Goal: Information Seeking & Learning: Learn about a topic

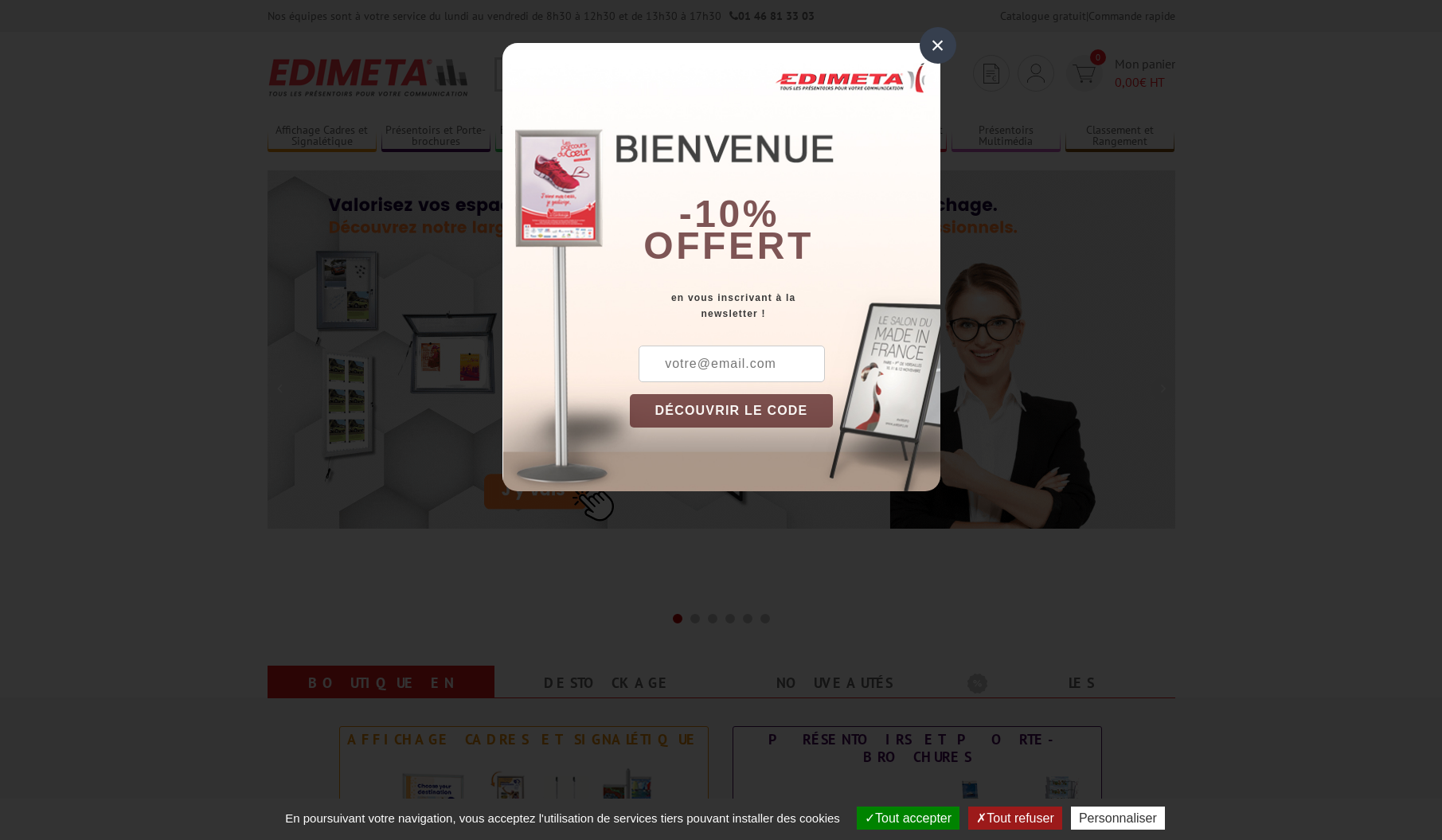
click at [940, 51] on div "×" at bounding box center [938, 45] width 37 height 37
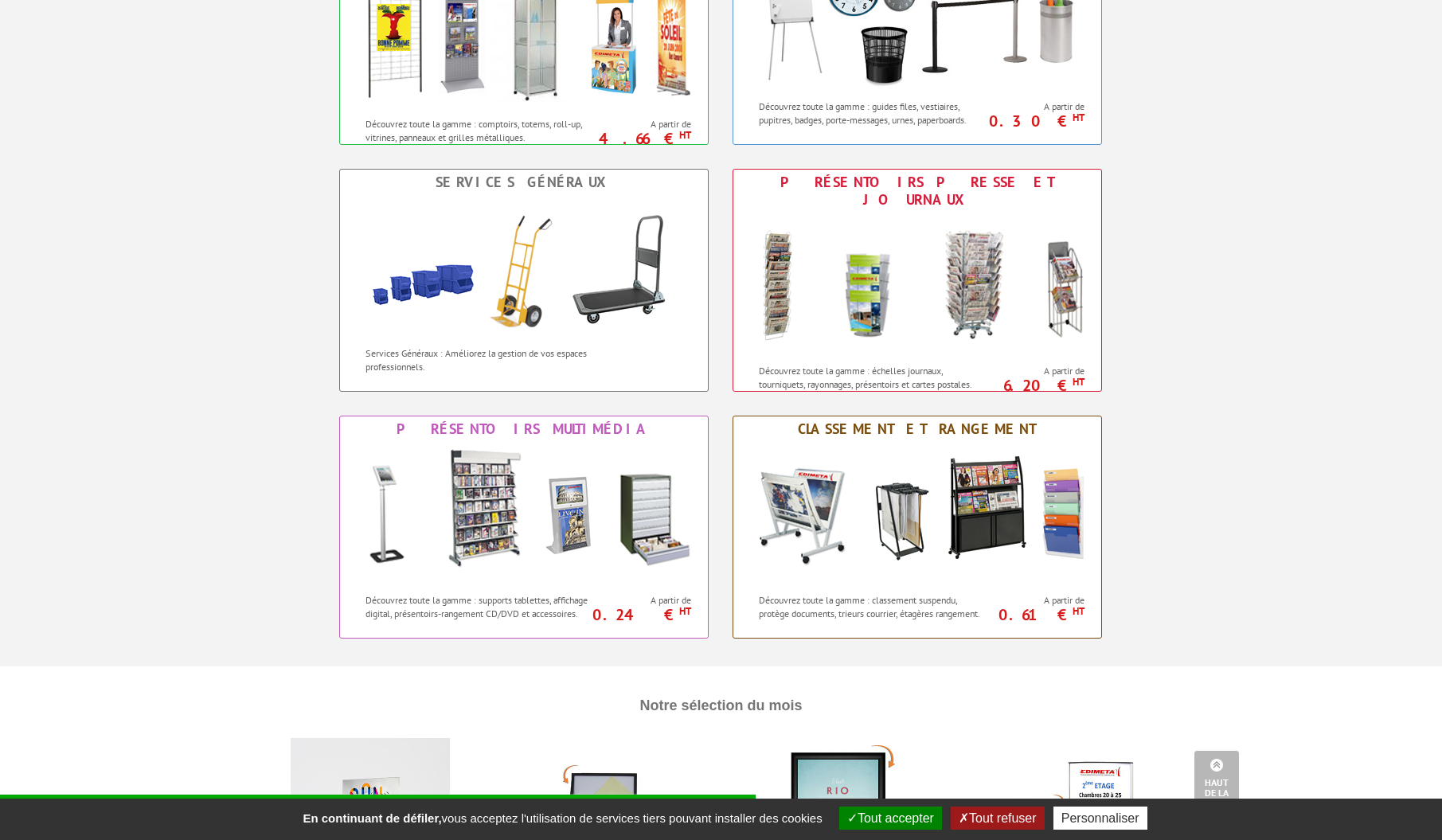
scroll to position [1051, 0]
click at [944, 305] on img at bounding box center [917, 283] width 351 height 144
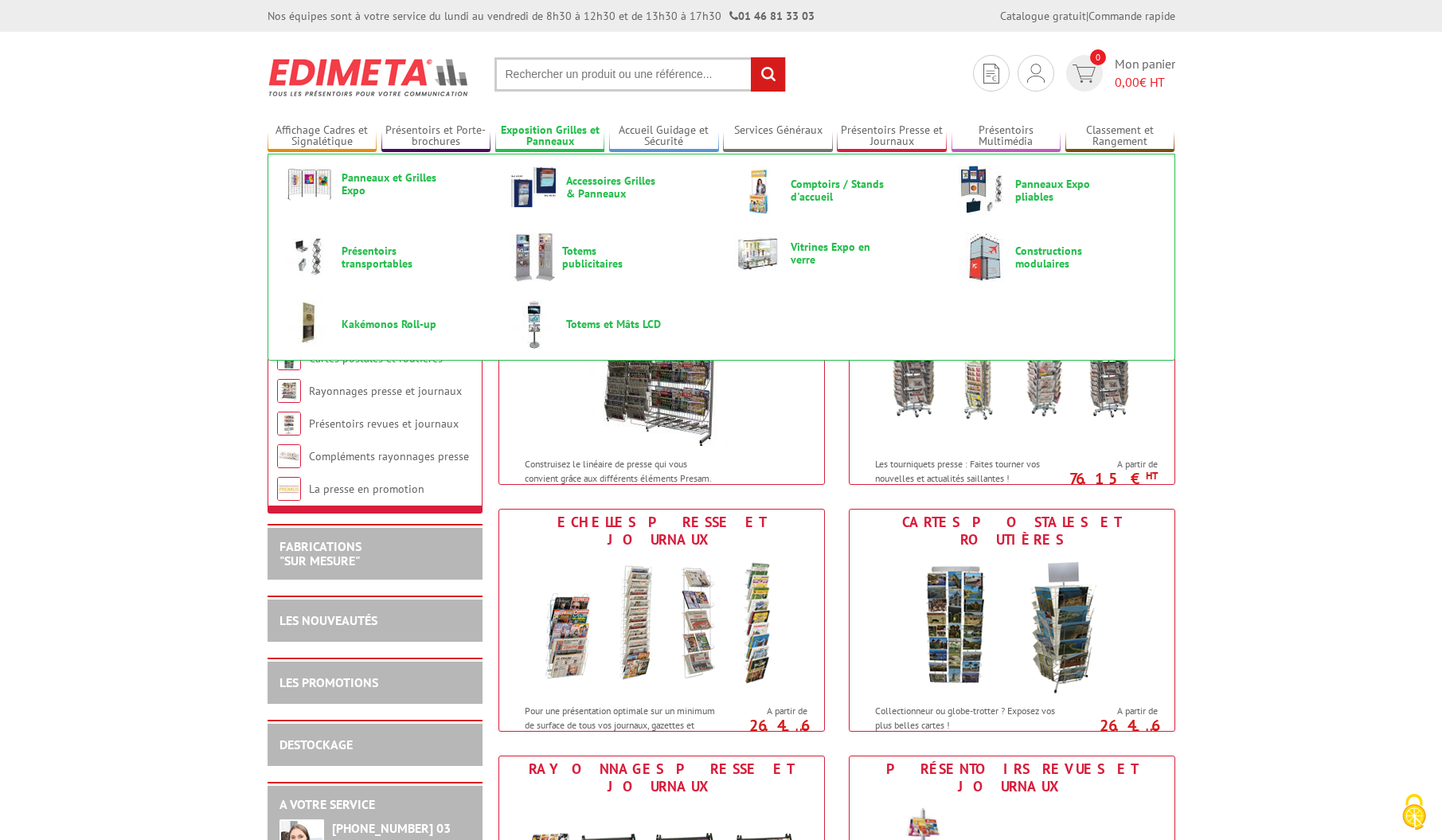
scroll to position [1, 0]
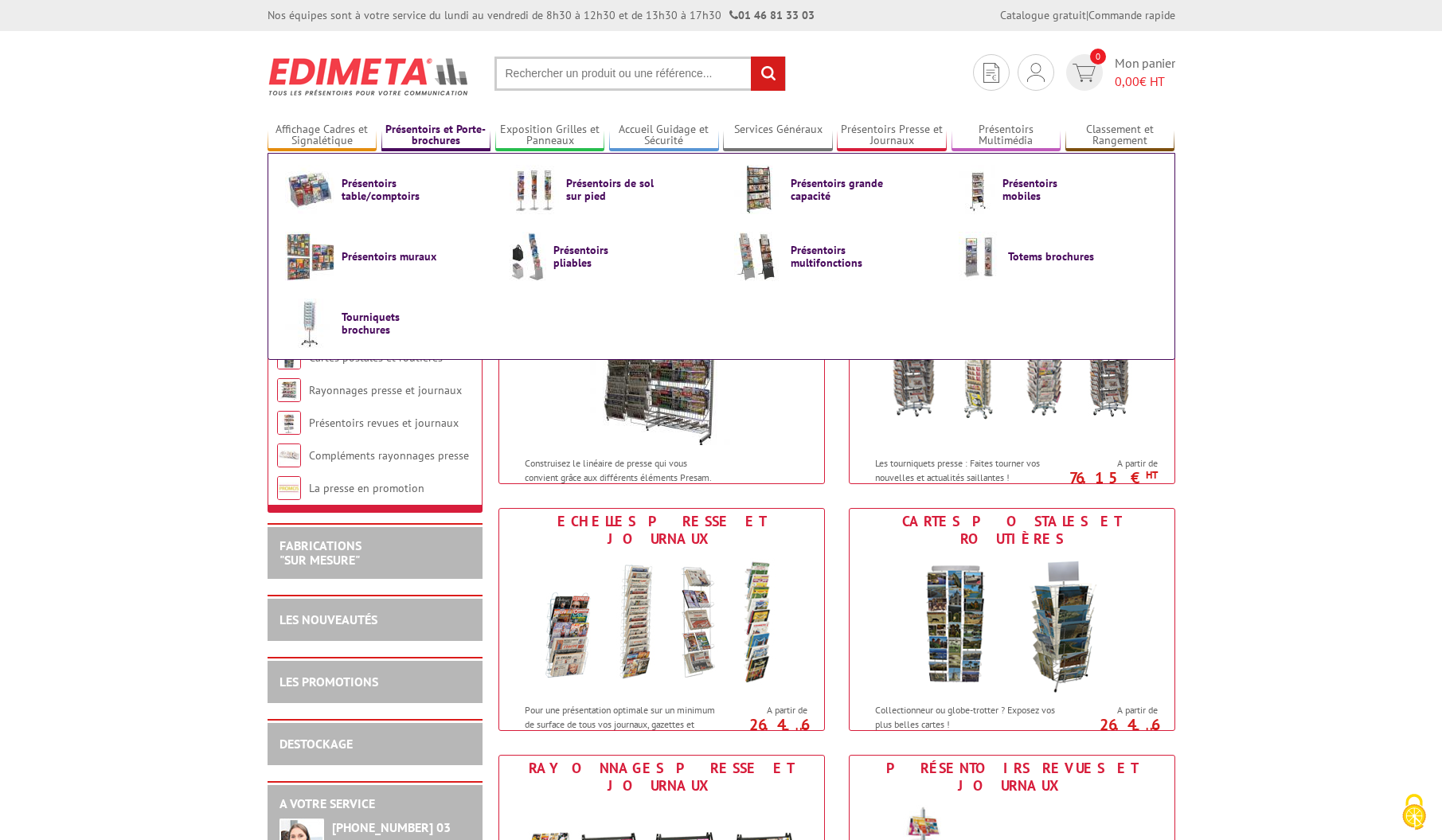
click at [421, 133] on link "Présentoirs et Porte-brochures" at bounding box center [436, 135] width 110 height 26
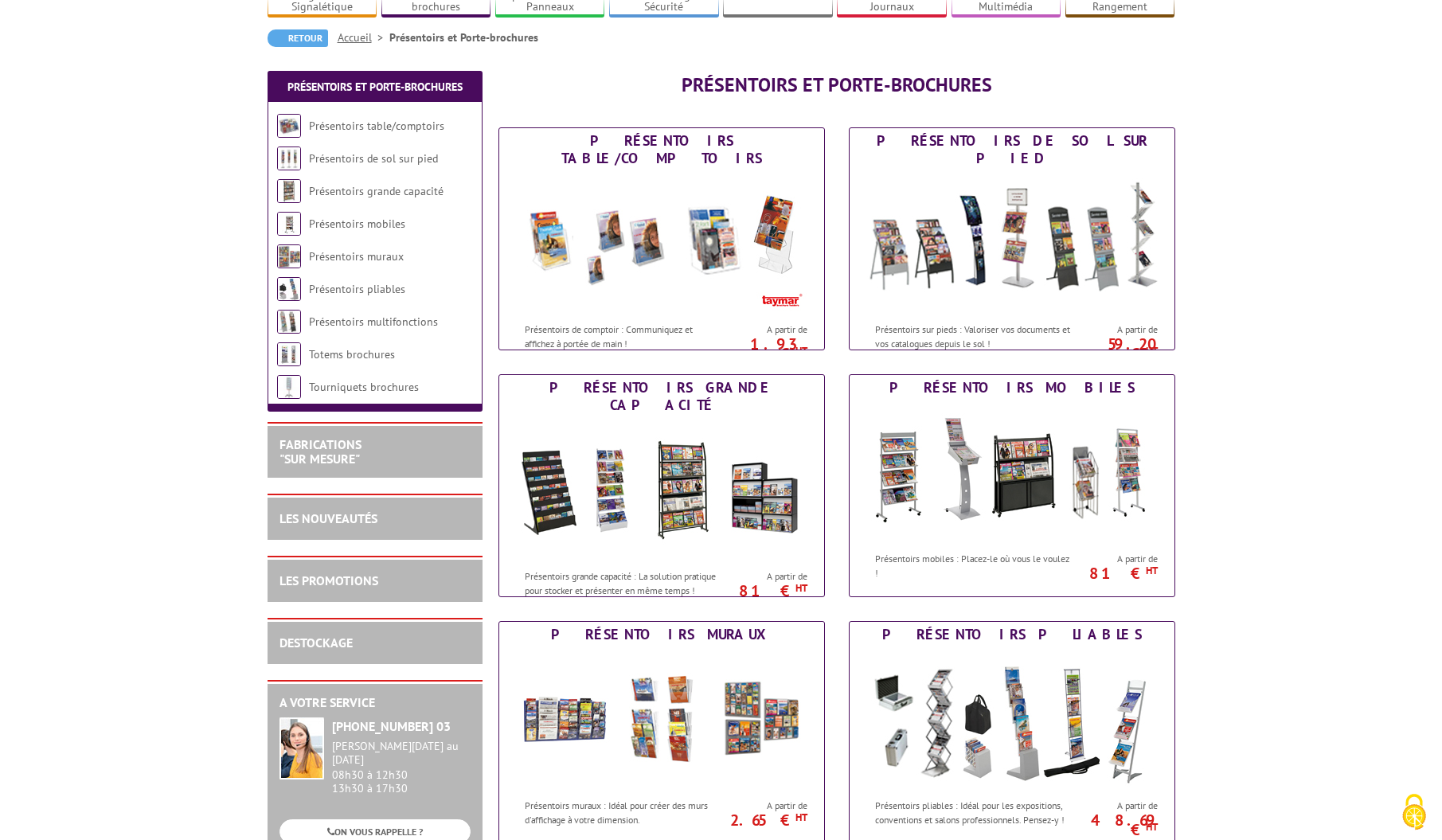
scroll to position [136, 0]
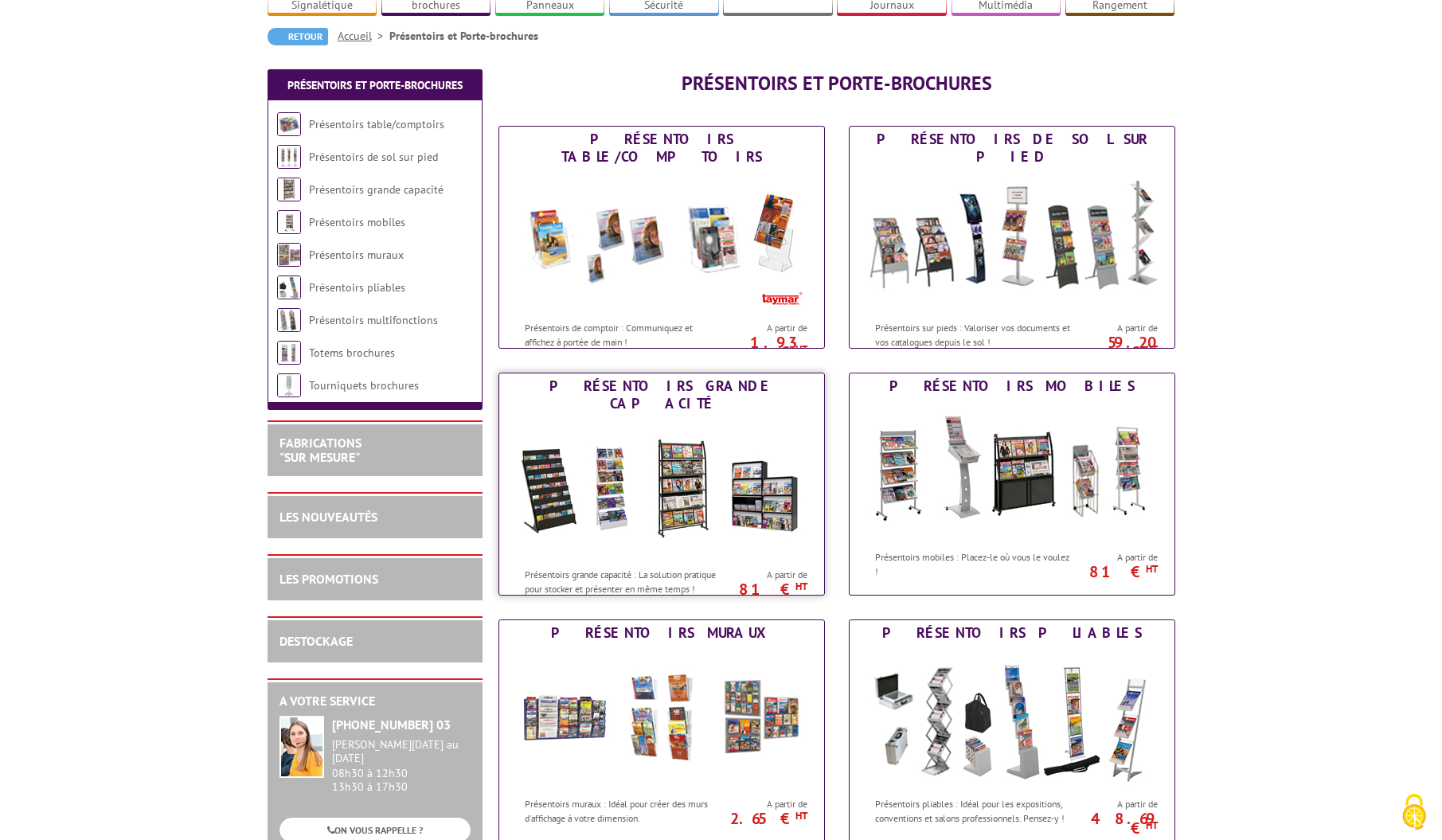
click at [634, 567] on p "Présentoirs grande capacité : La solution pratique pour stocker et présenter en…" at bounding box center [623, 581] width 198 height 27
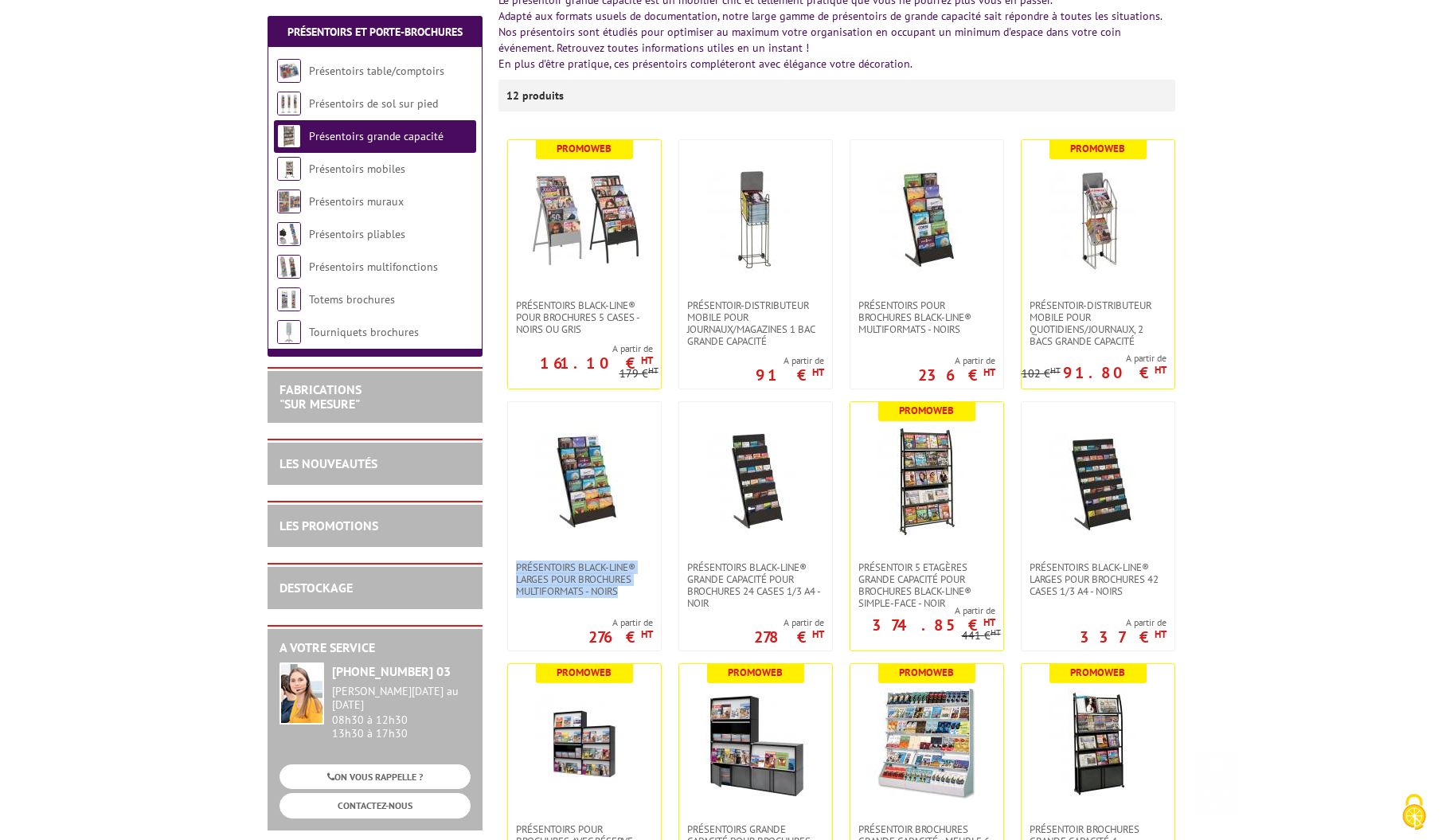
scroll to position [247, 0]
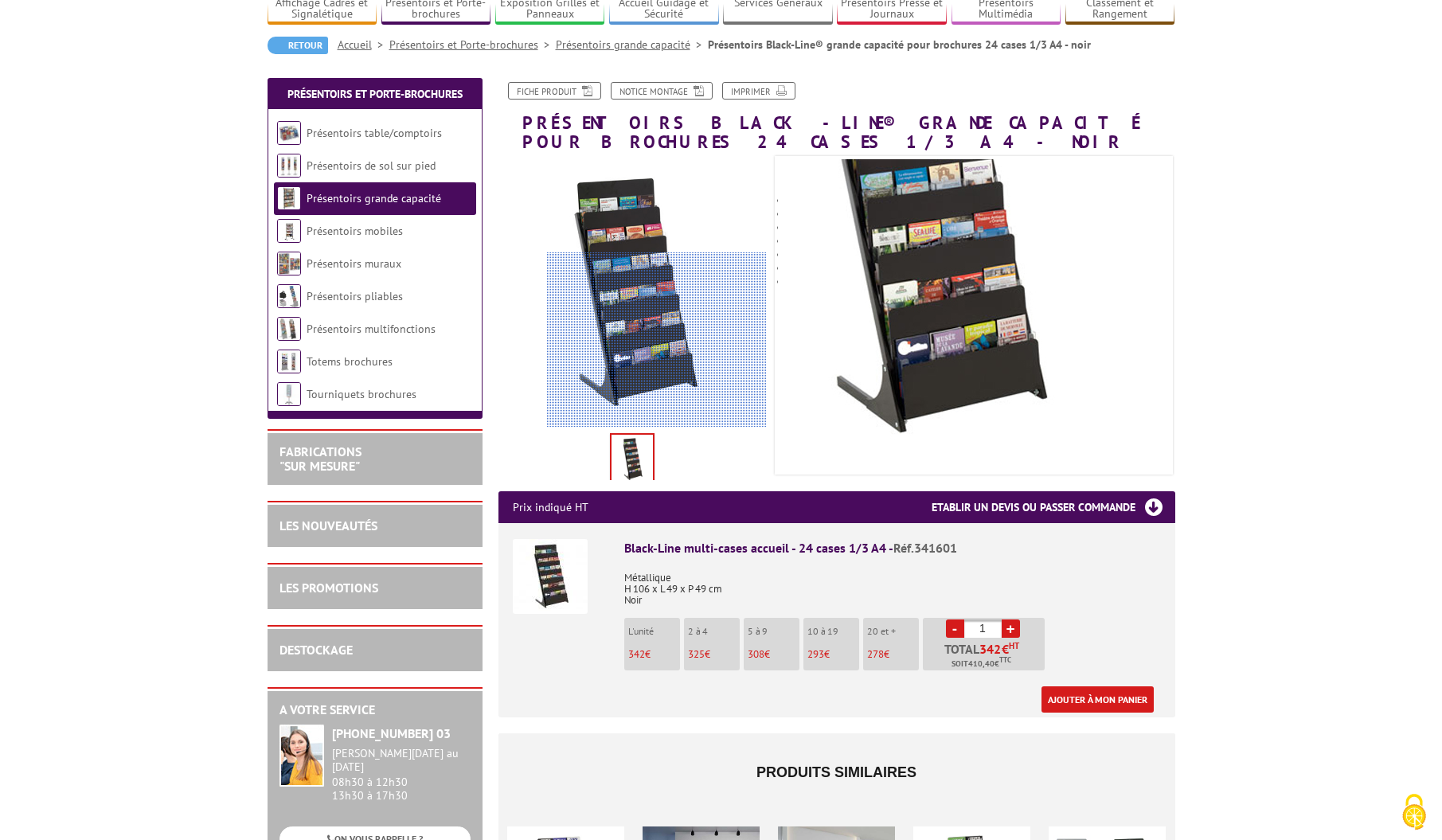
scroll to position [126, 0]
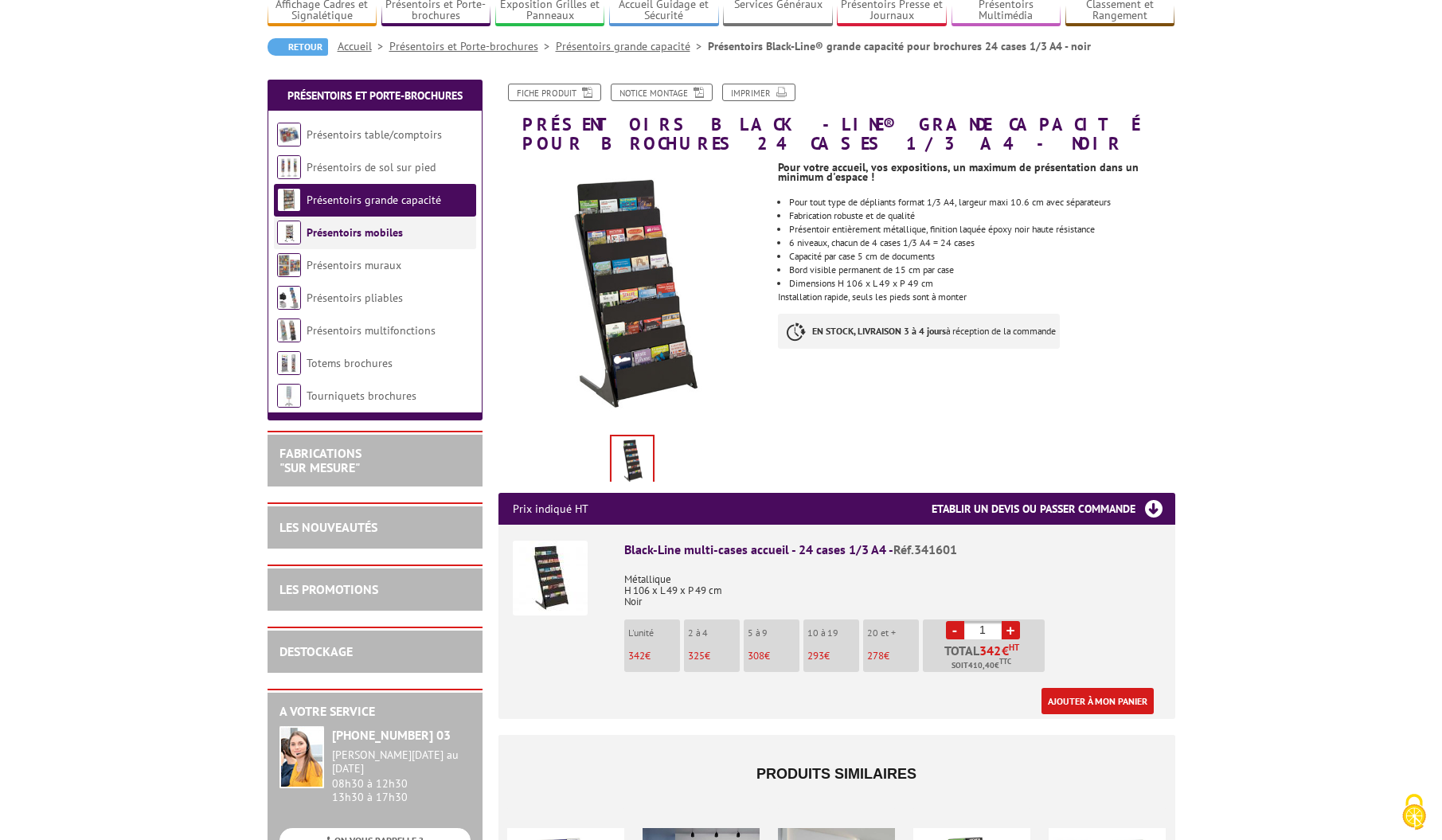
click at [360, 237] on link "Présentoirs mobiles" at bounding box center [354, 232] width 97 height 14
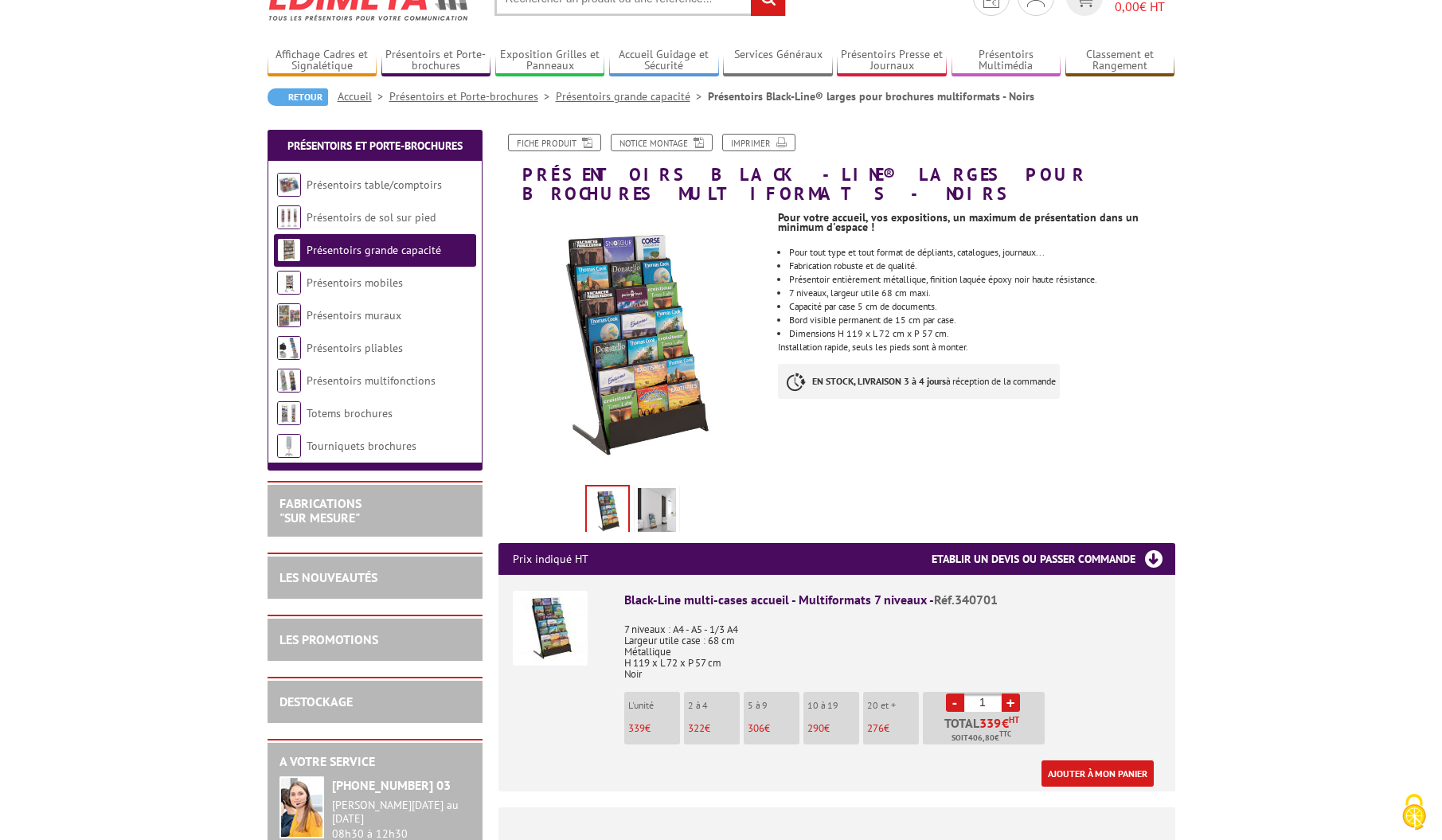
scroll to position [76, 0]
click at [662, 488] on img at bounding box center [657, 512] width 38 height 50
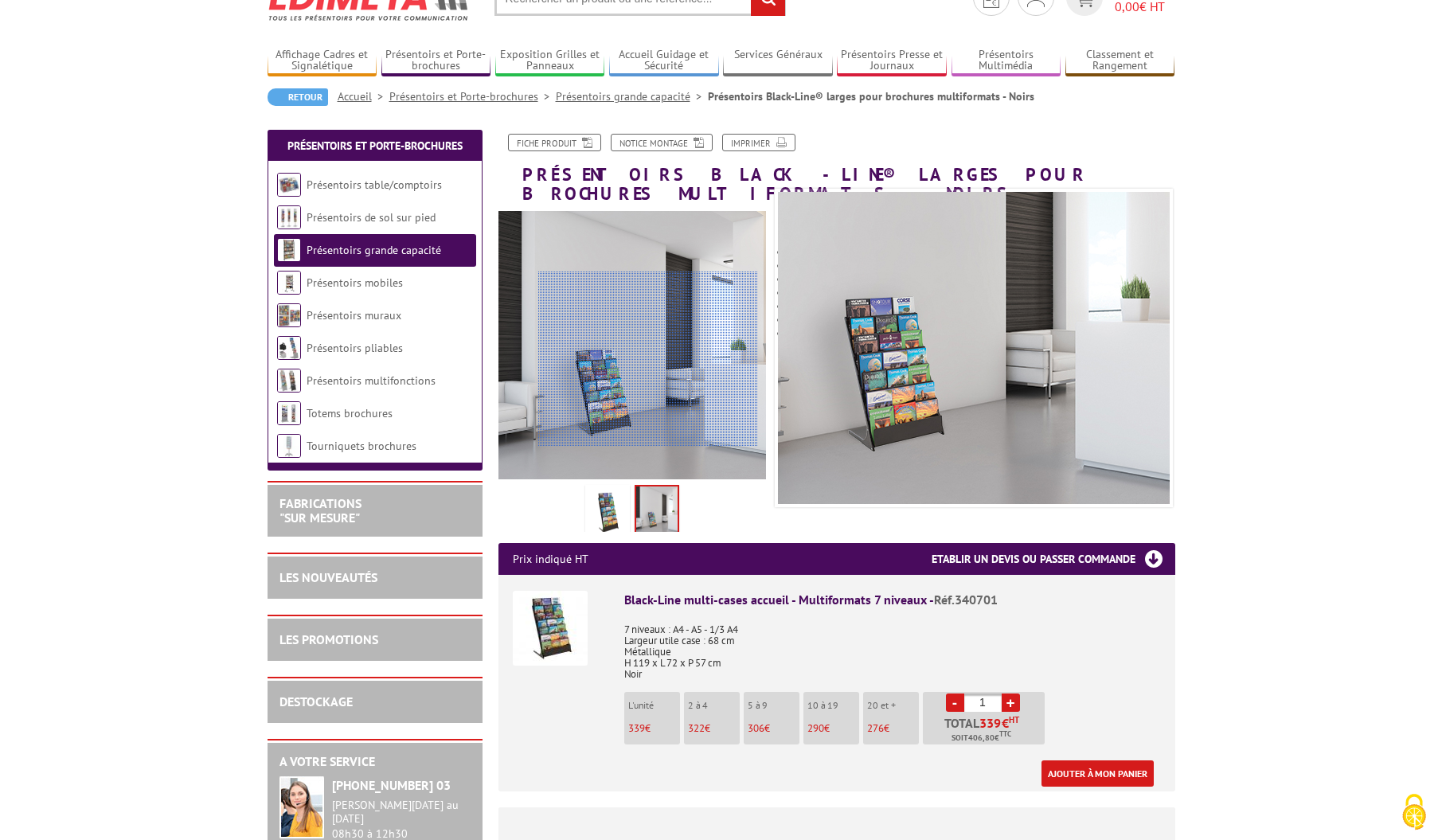
click at [648, 359] on div at bounding box center [648, 359] width 220 height 175
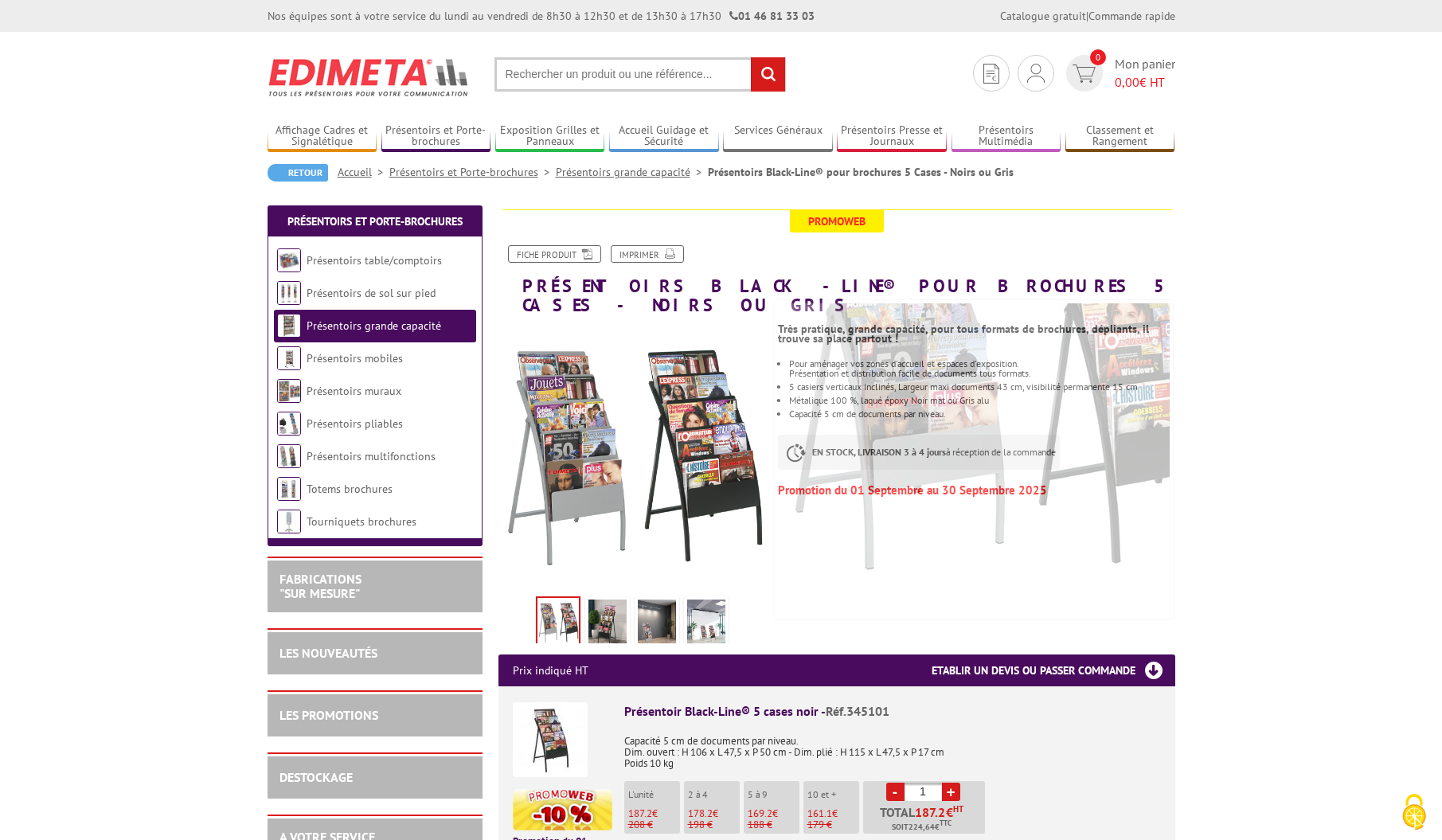
click at [628, 604] on link at bounding box center [607, 624] width 44 height 56
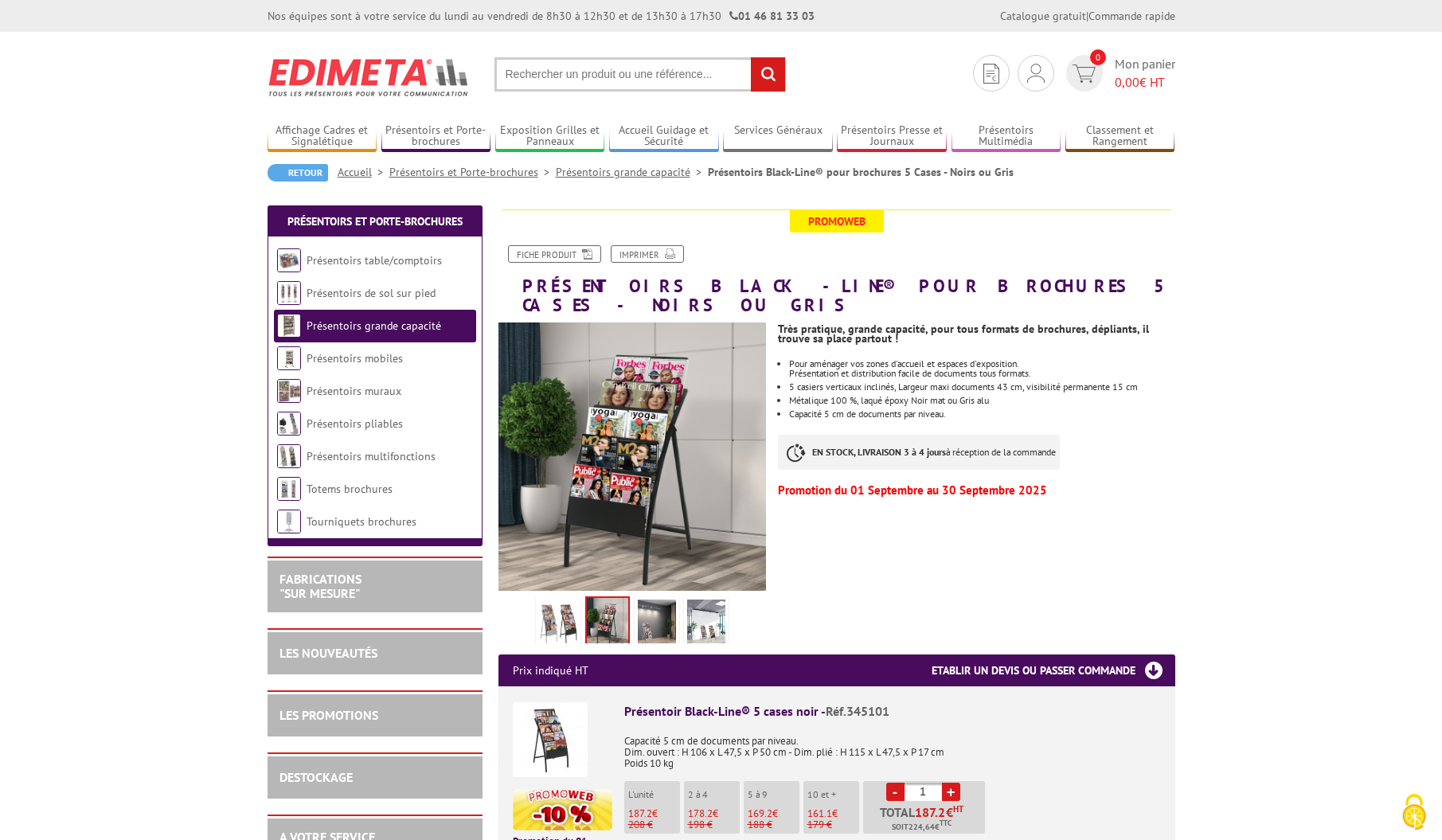
scroll to position [4, 0]
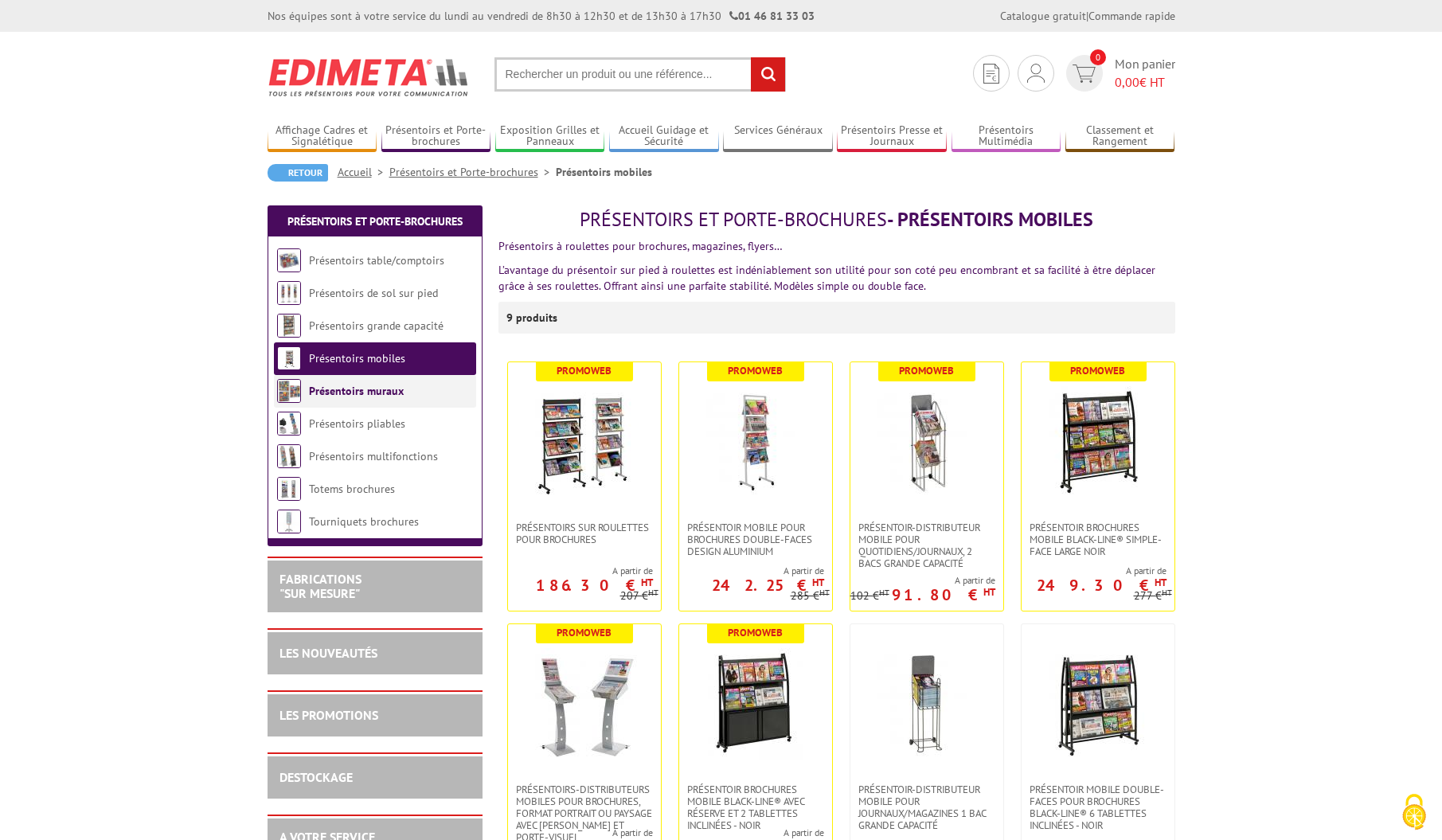
click at [344, 398] on li "Présentoirs muraux" at bounding box center [375, 391] width 202 height 33
click at [342, 428] on link "Présentoirs pliables" at bounding box center [357, 424] width 97 height 14
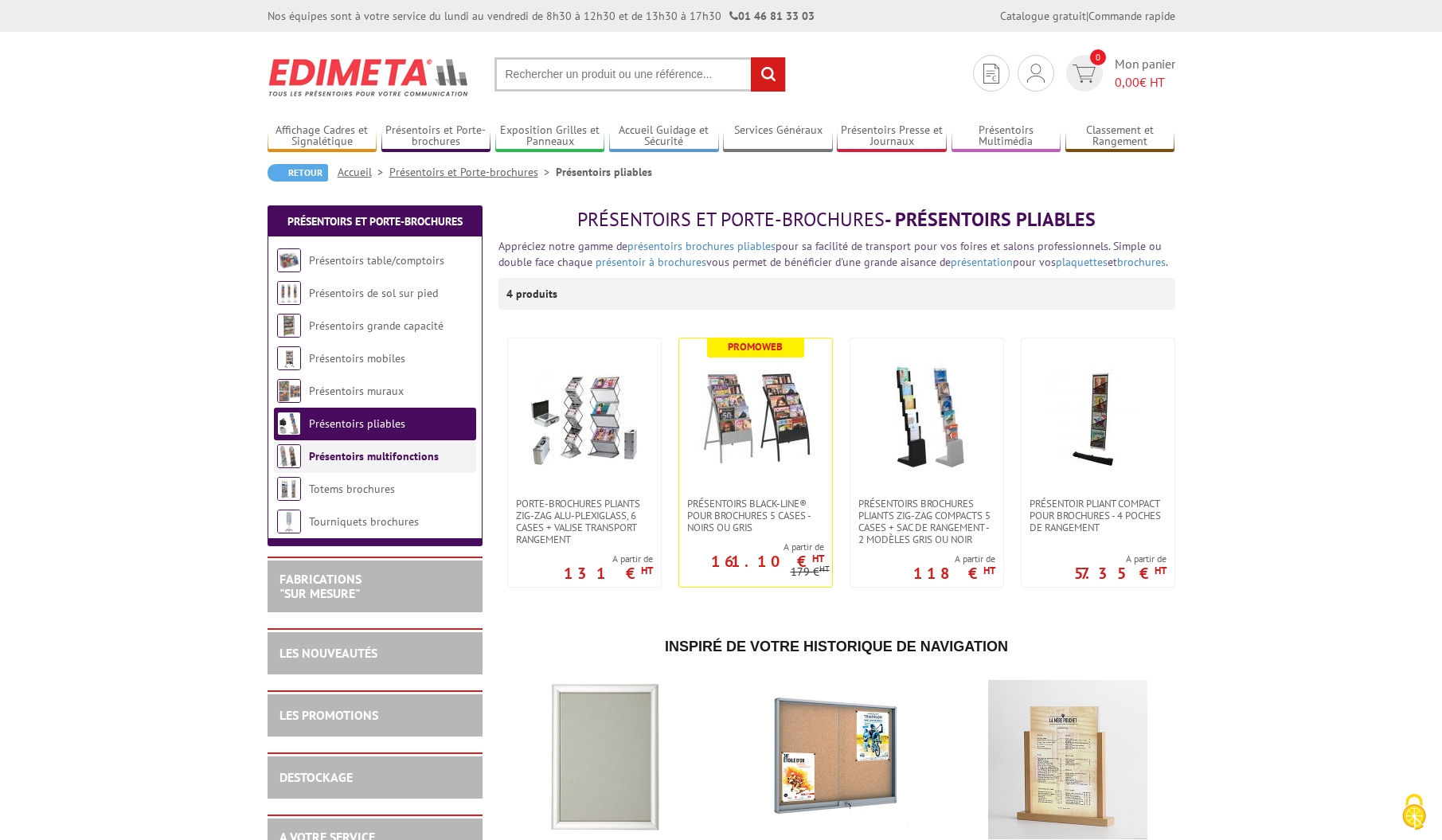
click at [353, 459] on link "Présentoirs multifonctions" at bounding box center [374, 456] width 130 height 14
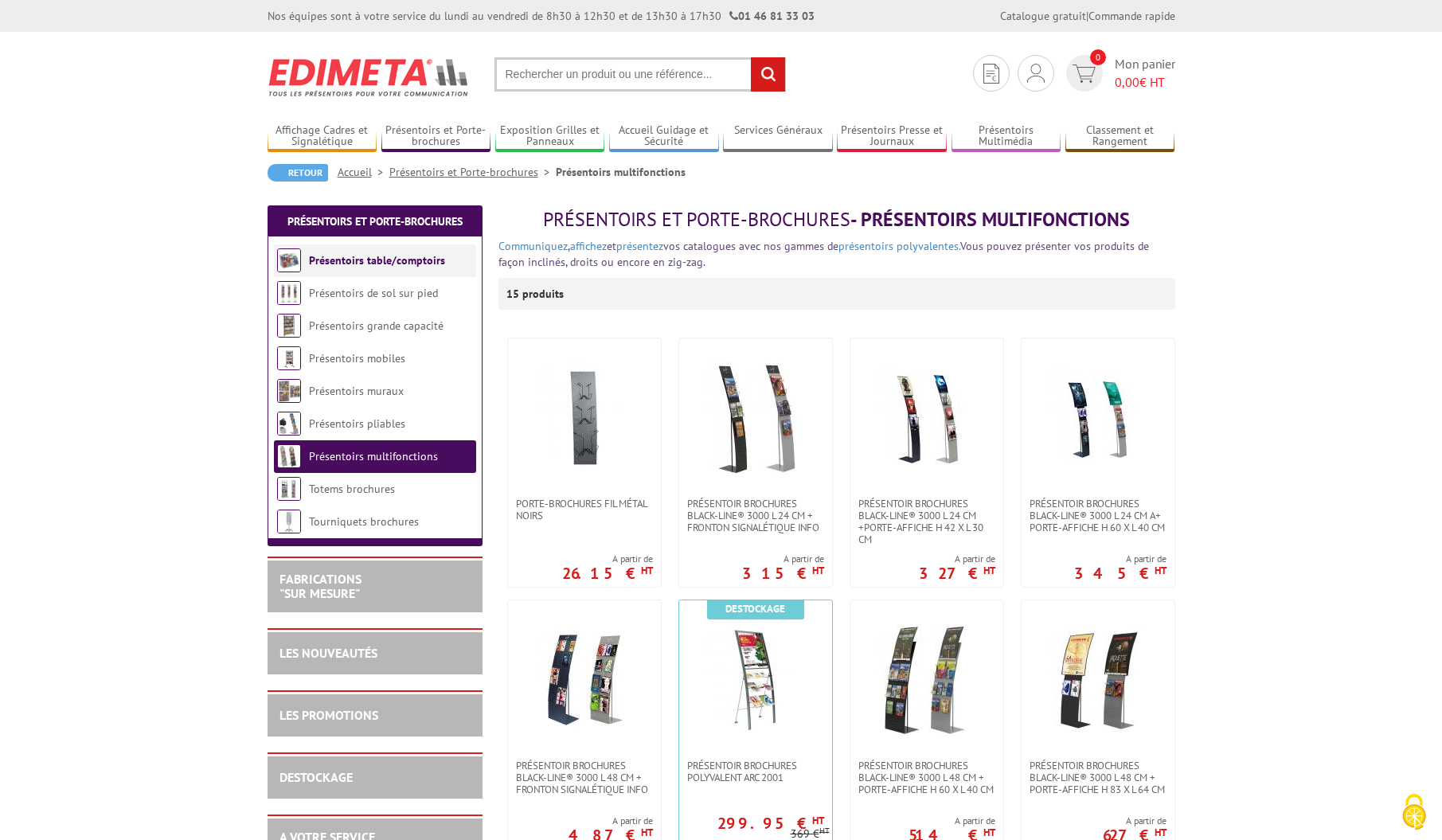
click at [370, 274] on li "Présentoirs table/comptoirs" at bounding box center [375, 261] width 202 height 33
click at [388, 260] on link "Présentoirs table/comptoirs" at bounding box center [377, 260] width 136 height 14
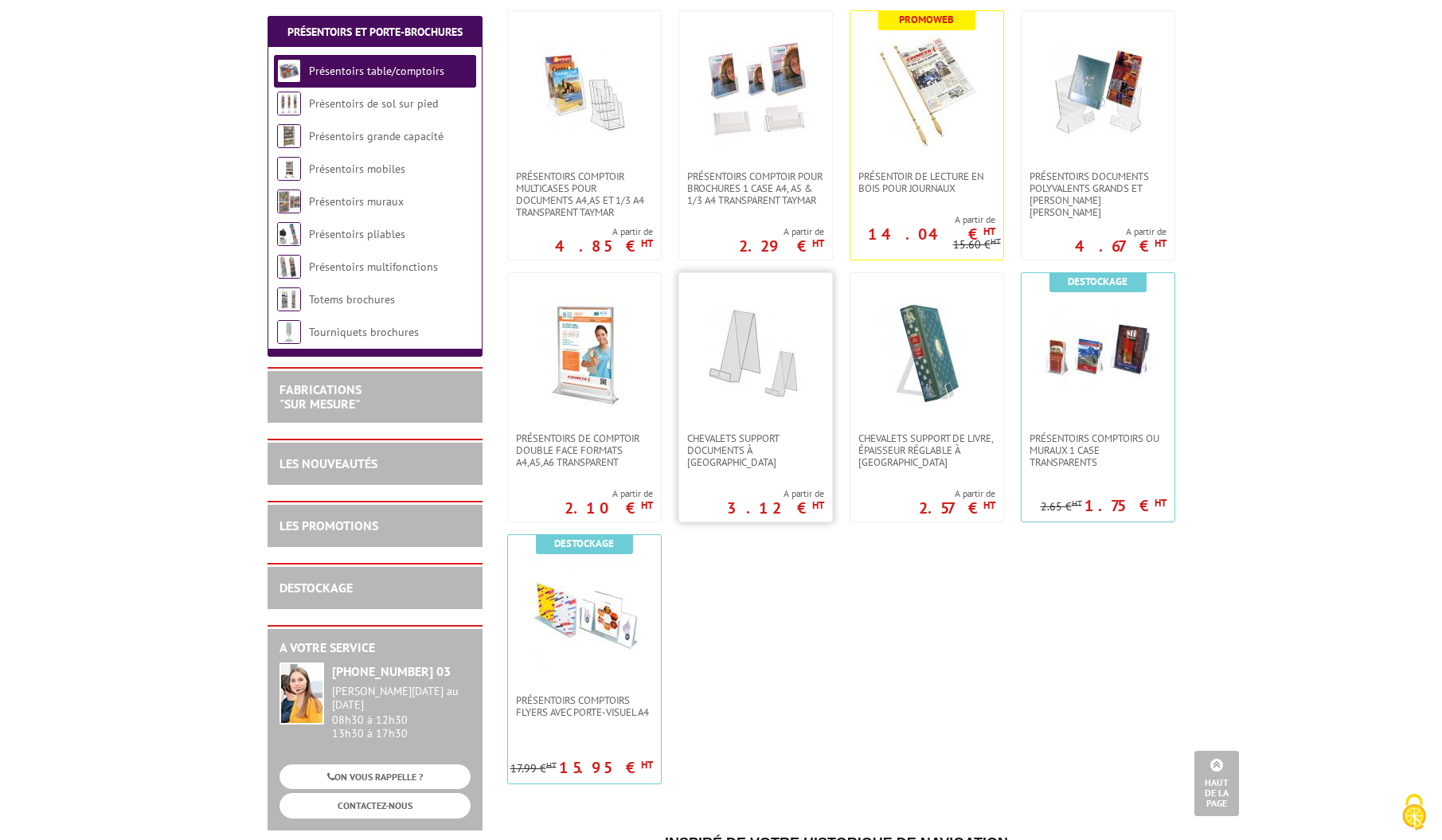
scroll to position [351, 0]
click at [720, 420] on link at bounding box center [755, 351] width 153 height 159
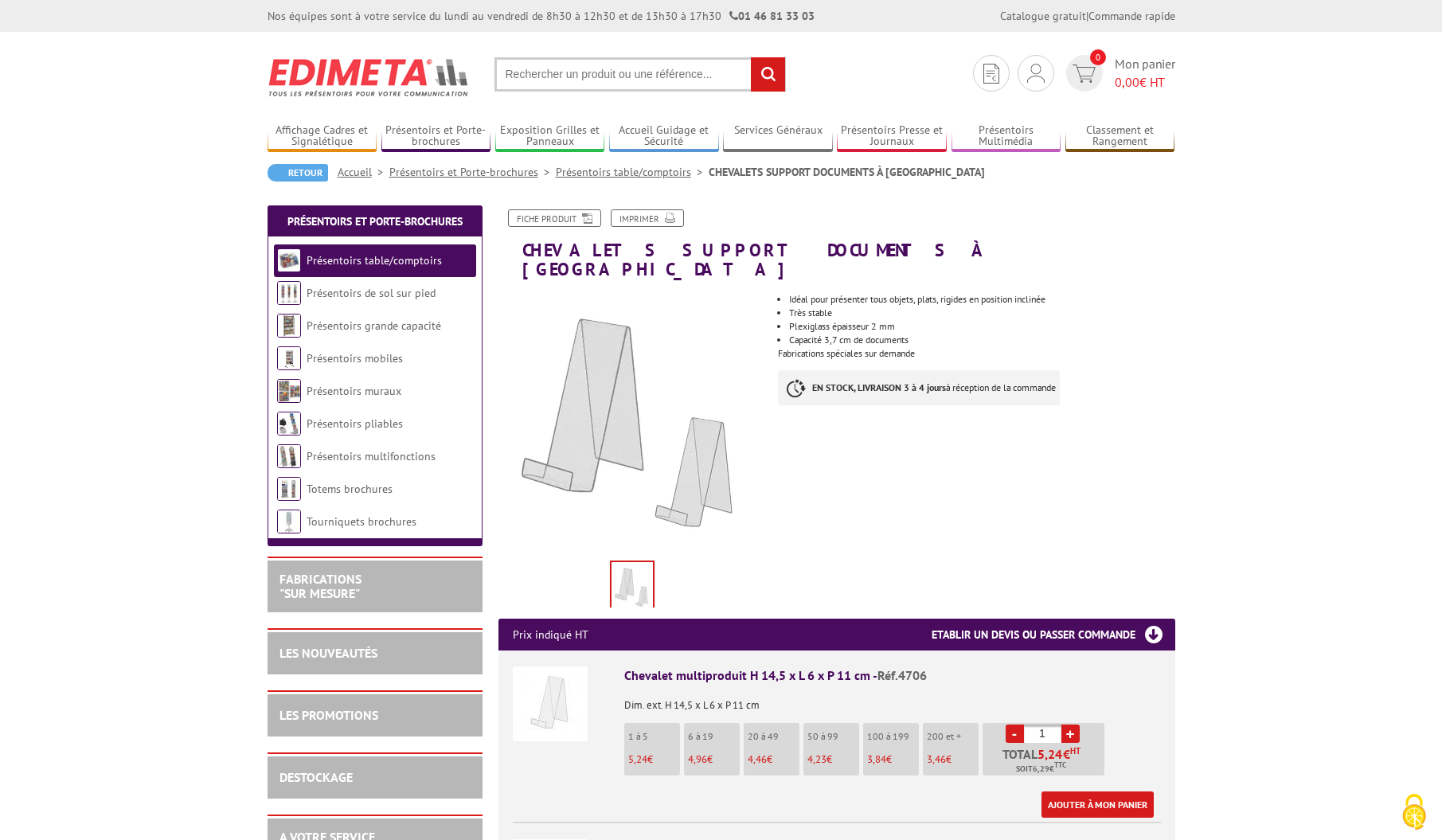
click at [640, 562] on img at bounding box center [632, 586] width 42 height 50
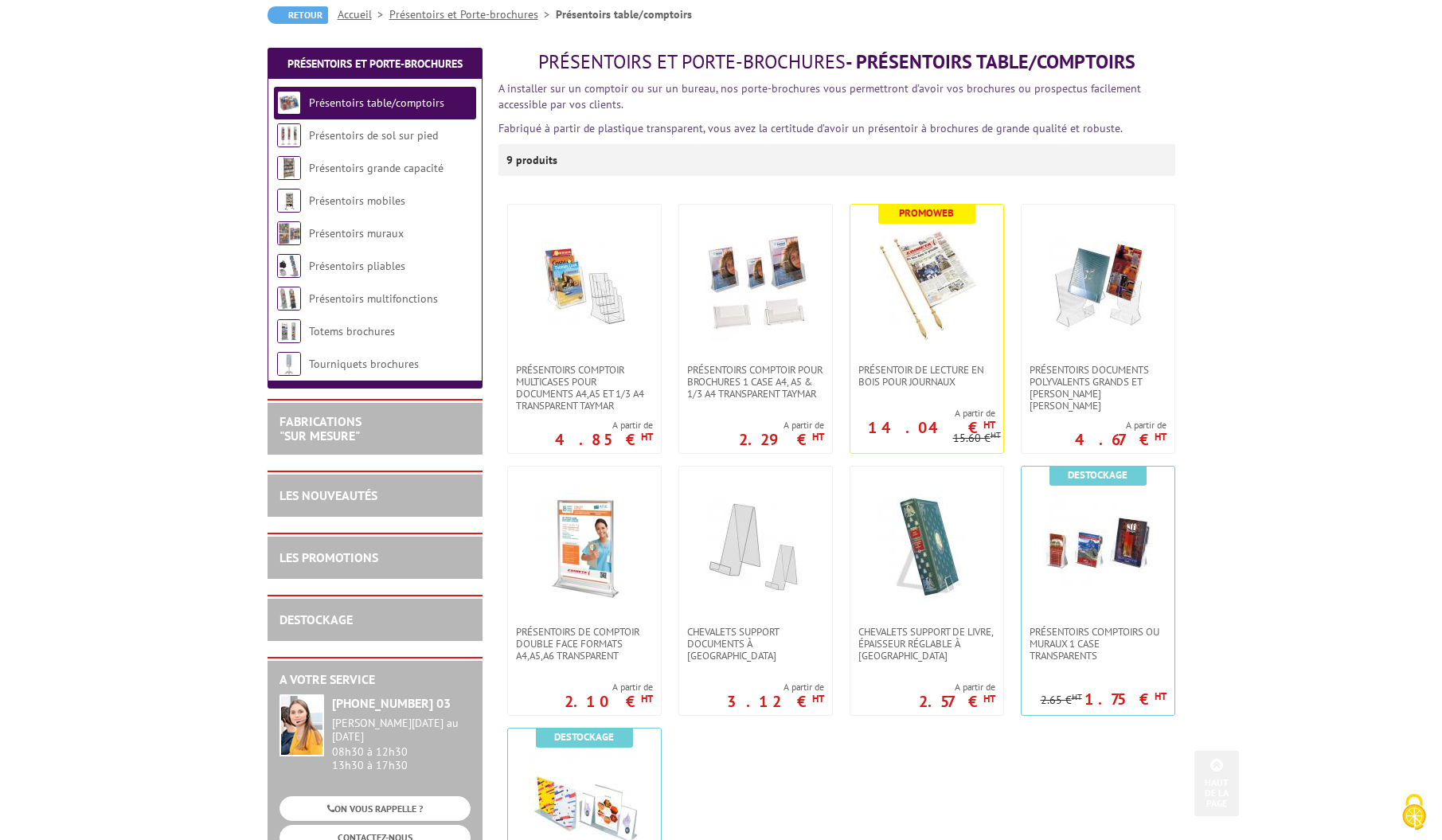
scroll to position [160, 0]
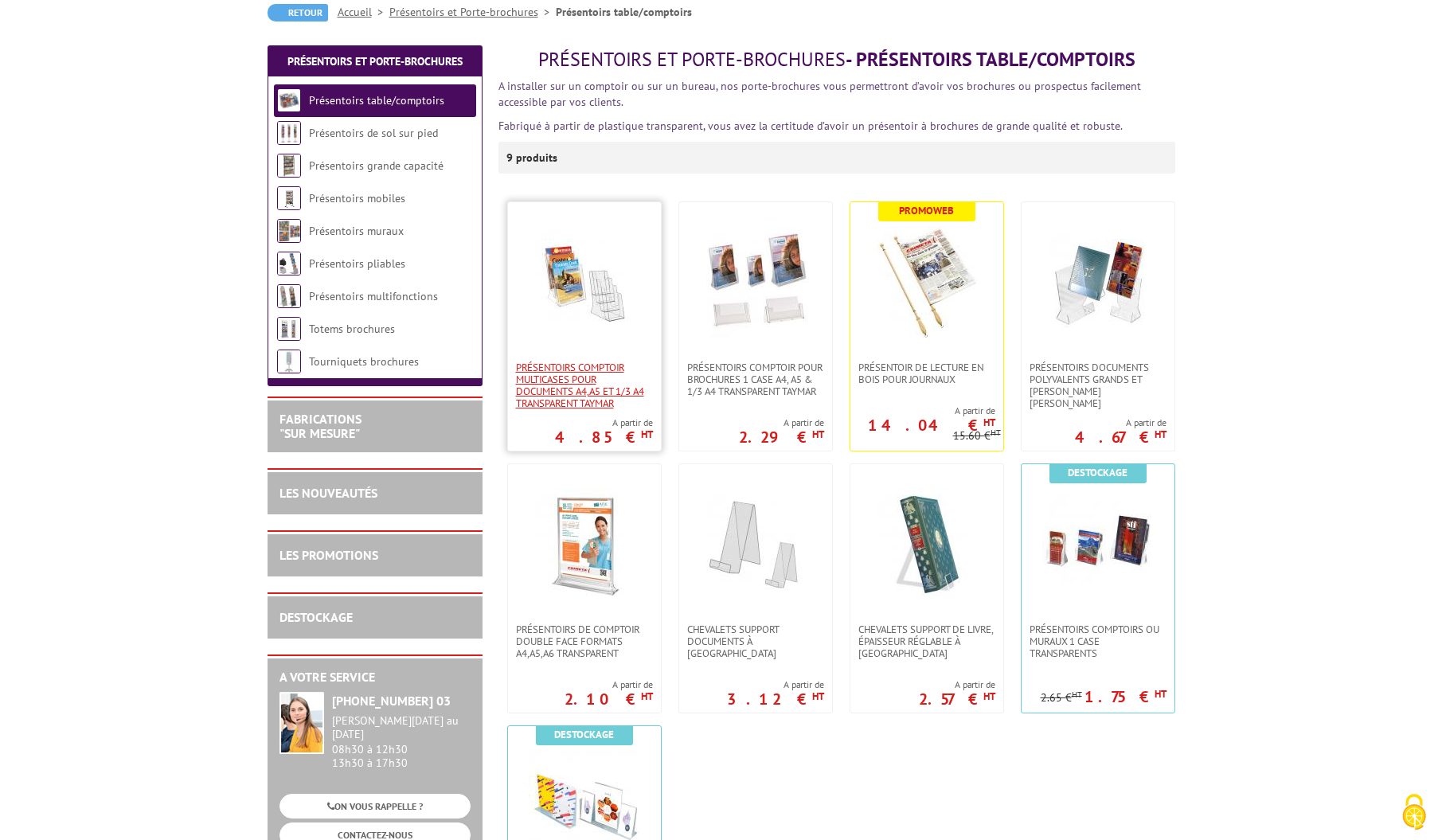
click at [564, 393] on span "Présentoirs comptoir multicases POUR DOCUMENTS A4,A5 ET 1/3 A4 TRANSPARENT TAYM…" at bounding box center [585, 385] width 137 height 48
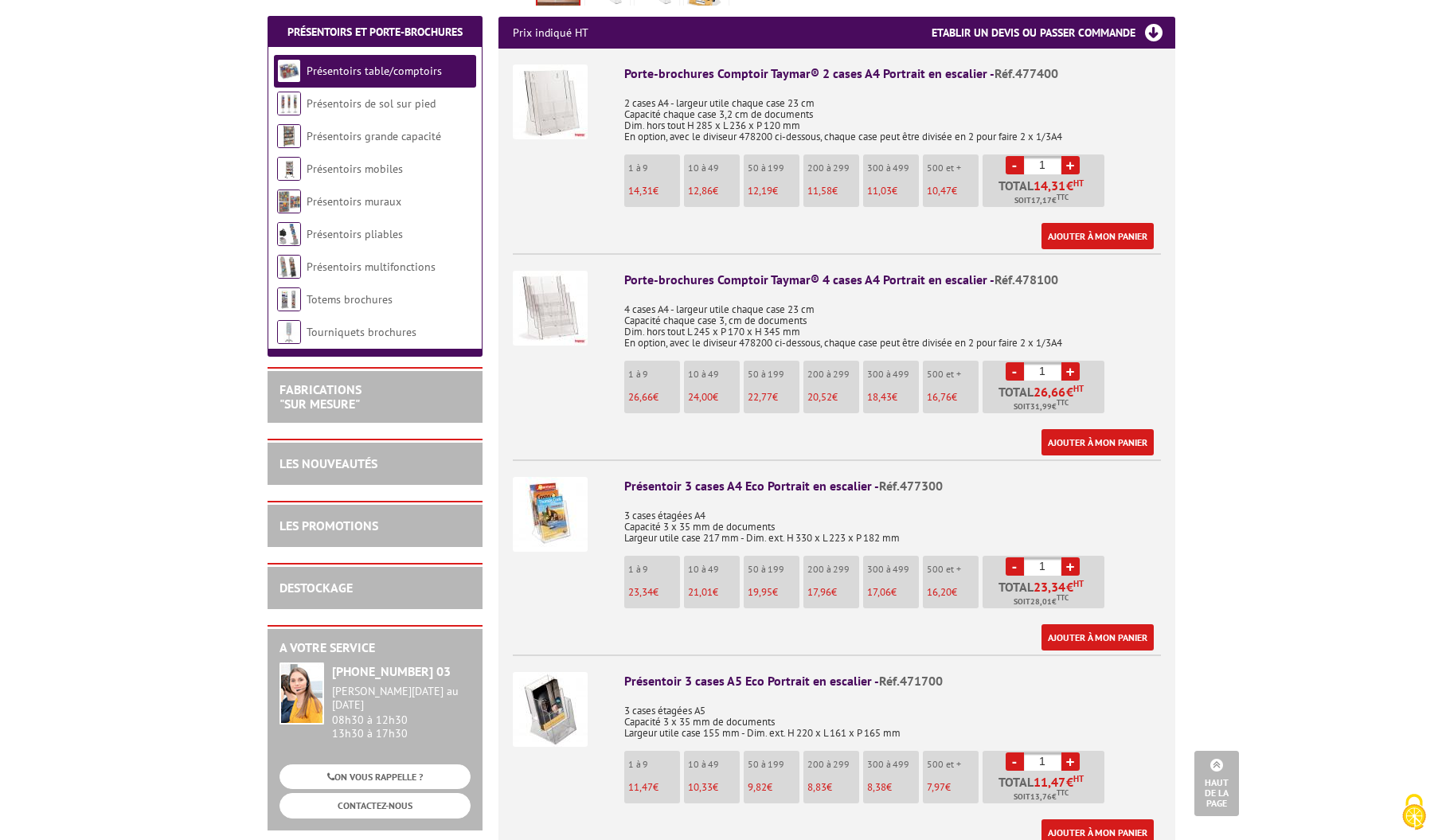
scroll to position [623, 0]
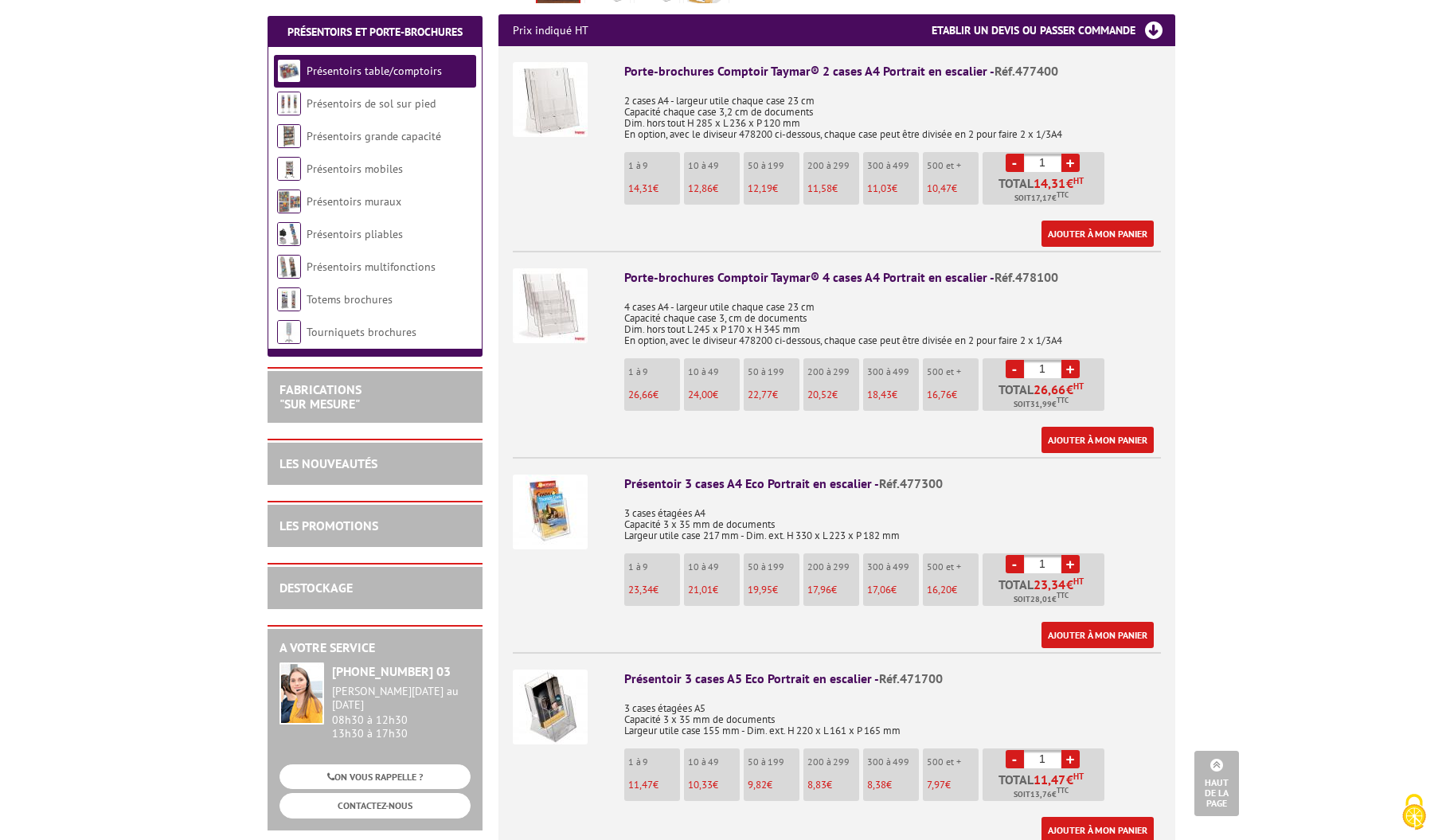
click at [544, 488] on img at bounding box center [549, 511] width 75 height 75
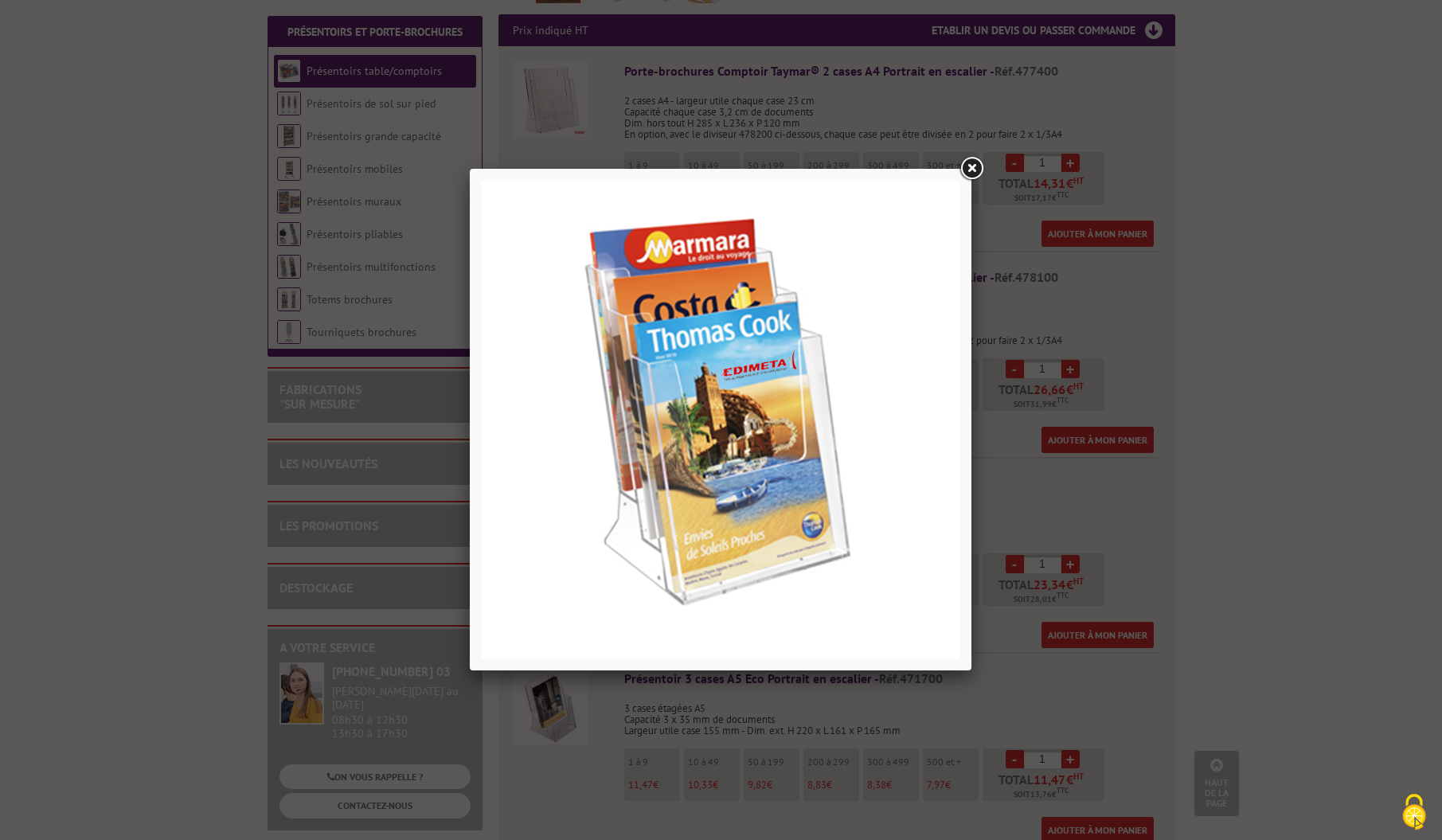
click at [979, 171] on link at bounding box center [971, 169] width 29 height 29
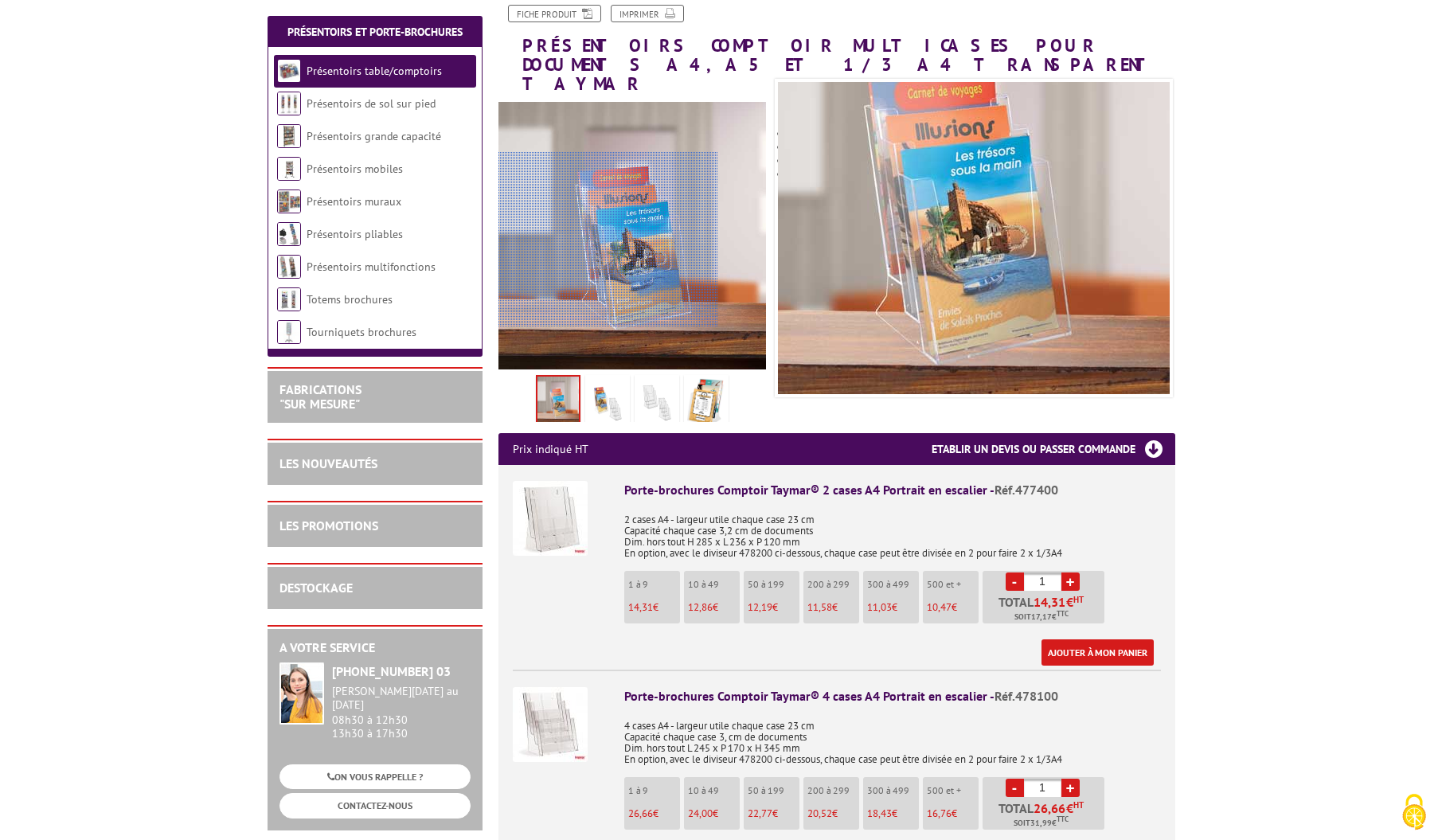
scroll to position [204, 0]
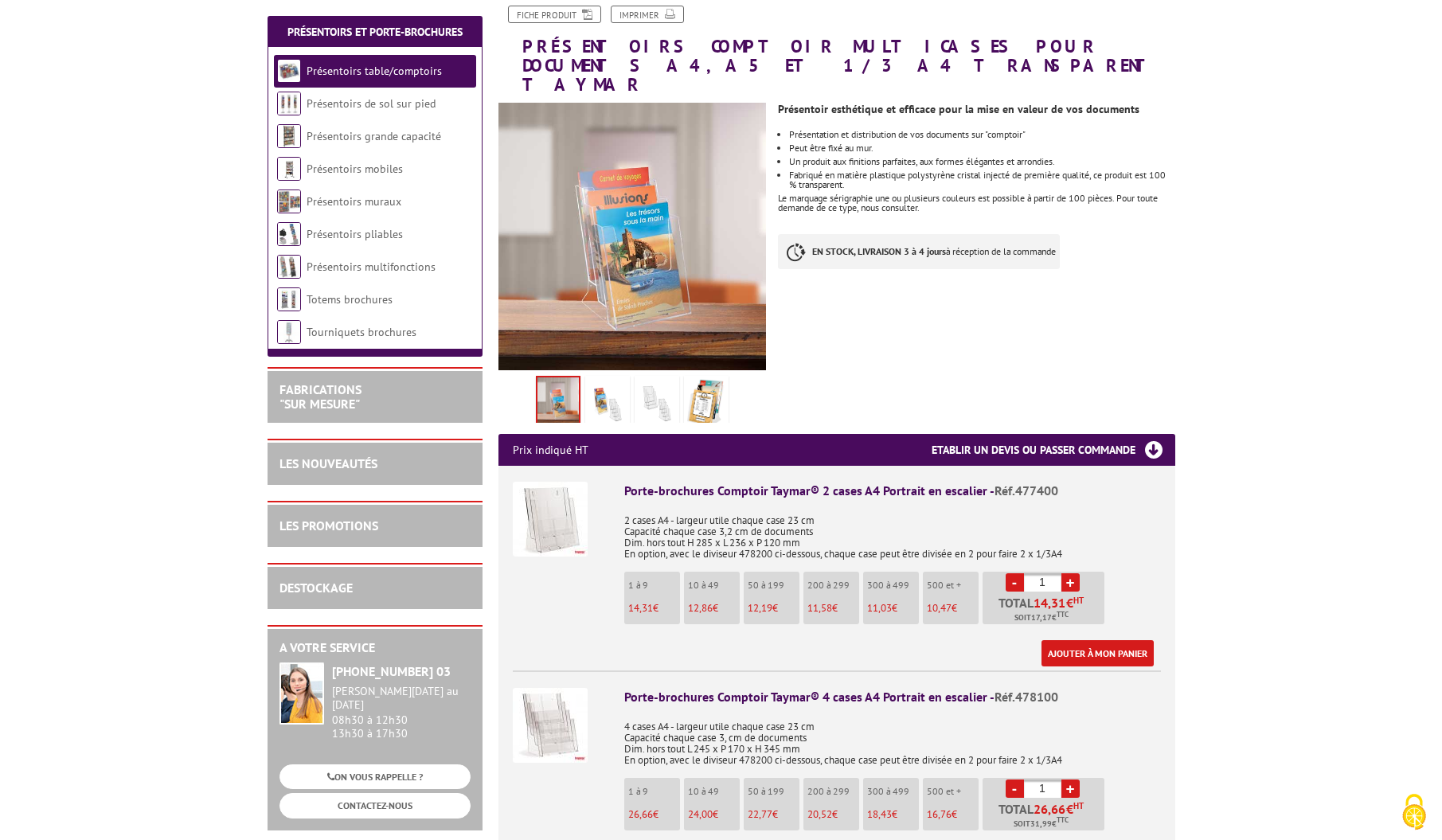
click at [613, 382] on img at bounding box center [607, 403] width 38 height 50
